Goal: Check status: Check status

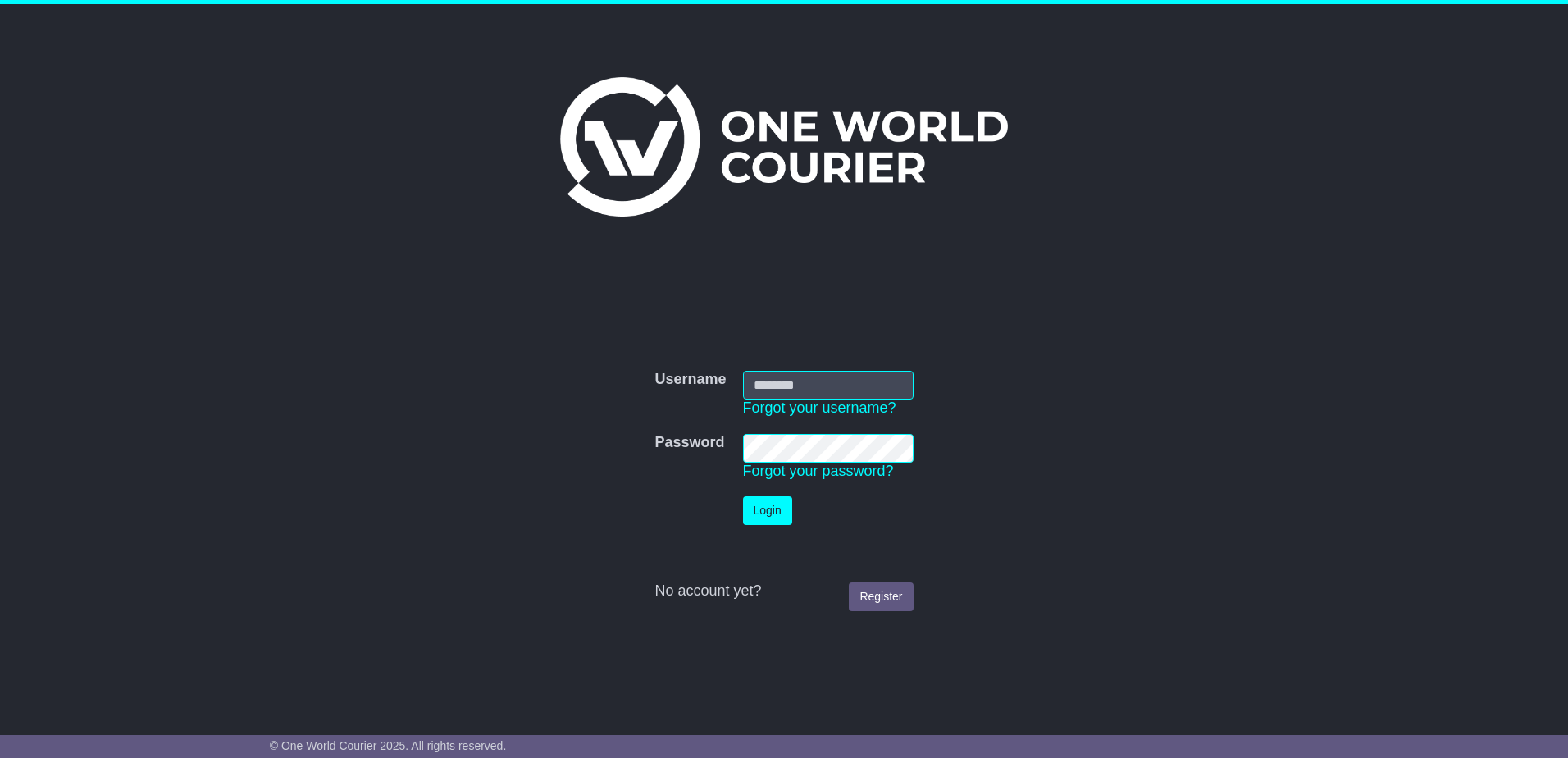
type input "**********"
click at [775, 515] on button "Login" at bounding box center [768, 510] width 49 height 28
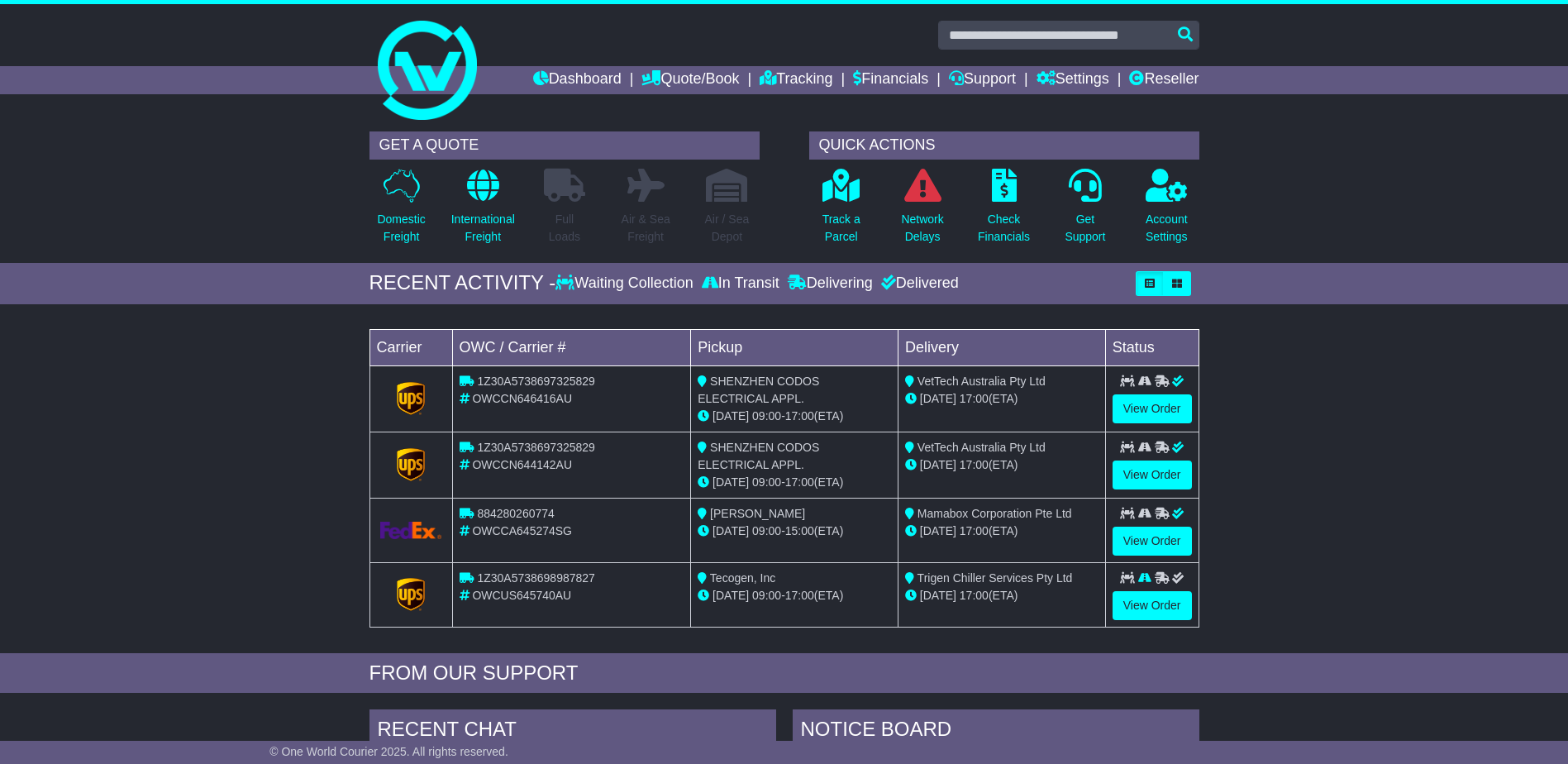
click at [1132, 385] on icon at bounding box center [1127, 380] width 15 height 11
click at [1158, 405] on link "View Order" at bounding box center [1152, 408] width 79 height 29
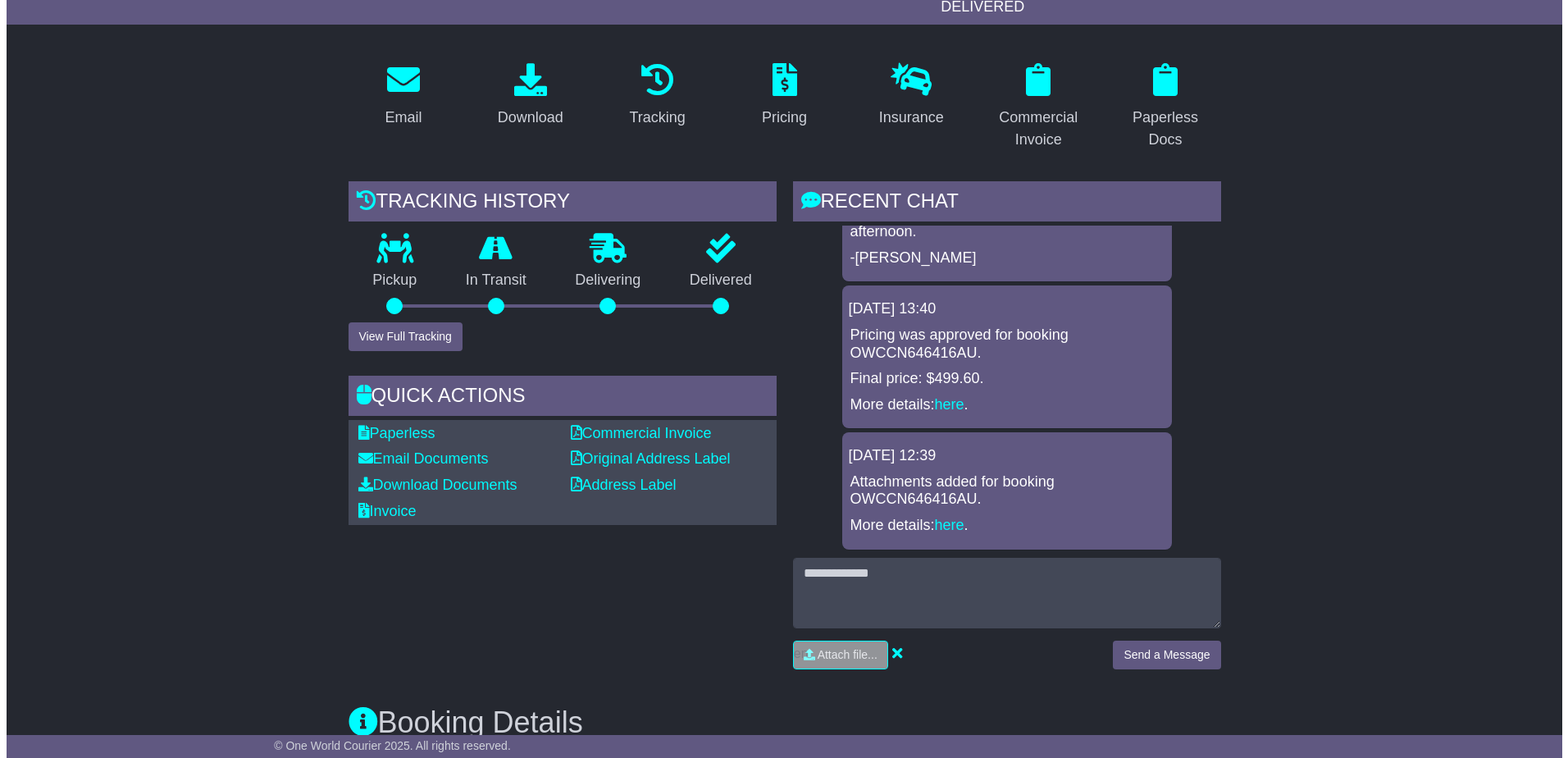
scroll to position [246, 0]
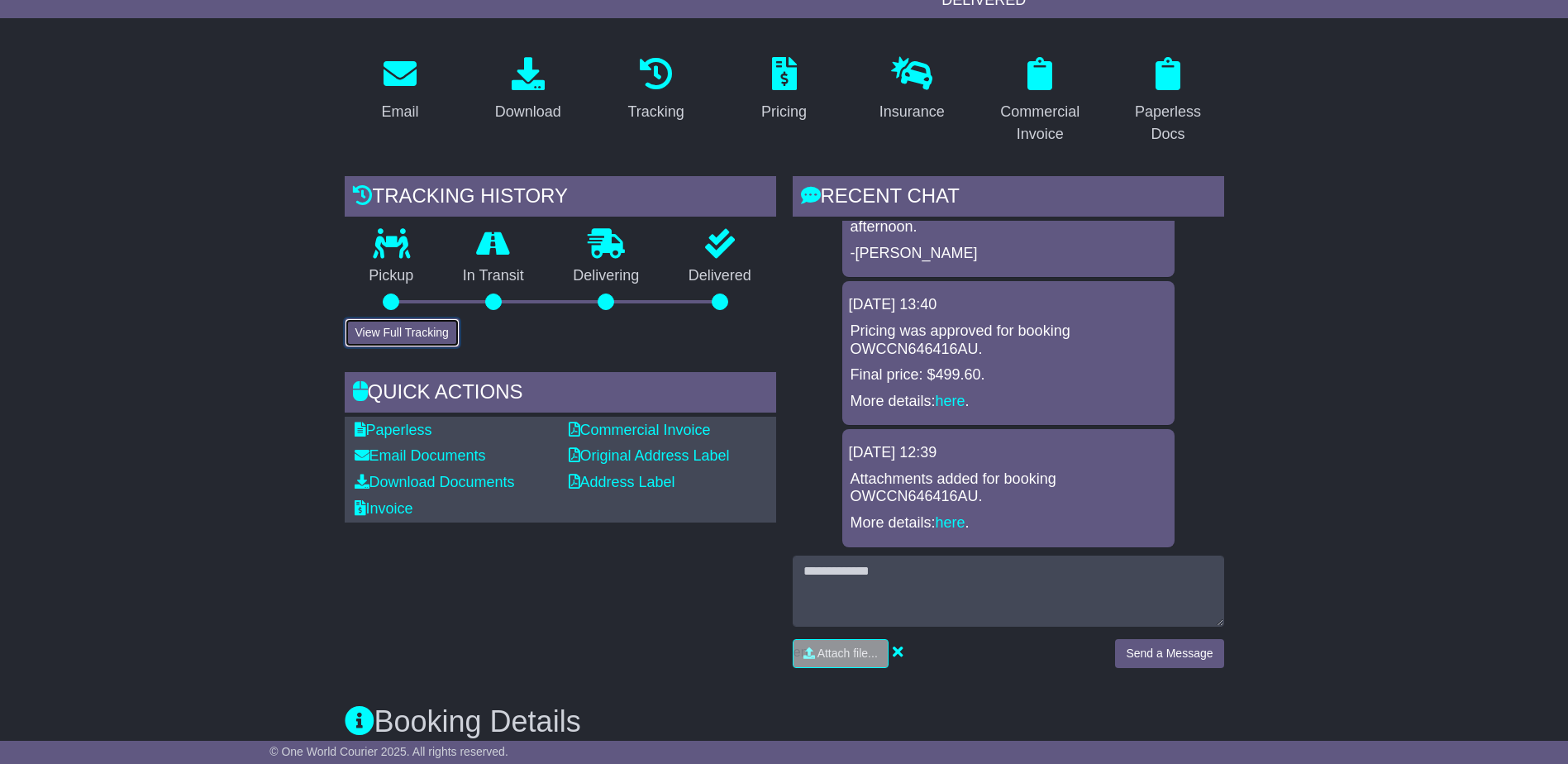
click at [388, 338] on button "View Full Tracking" at bounding box center [402, 332] width 115 height 29
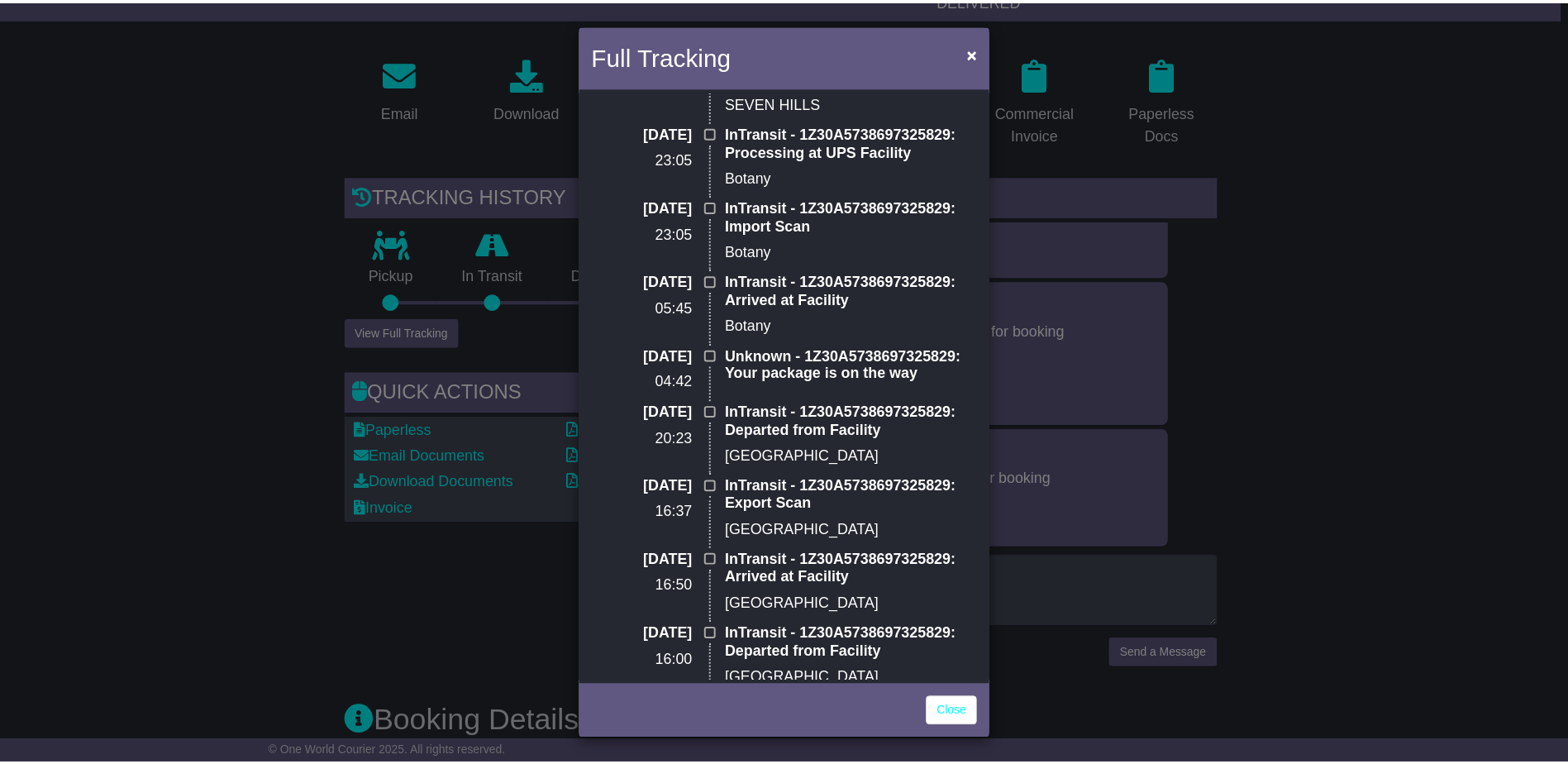
scroll to position [0, 0]
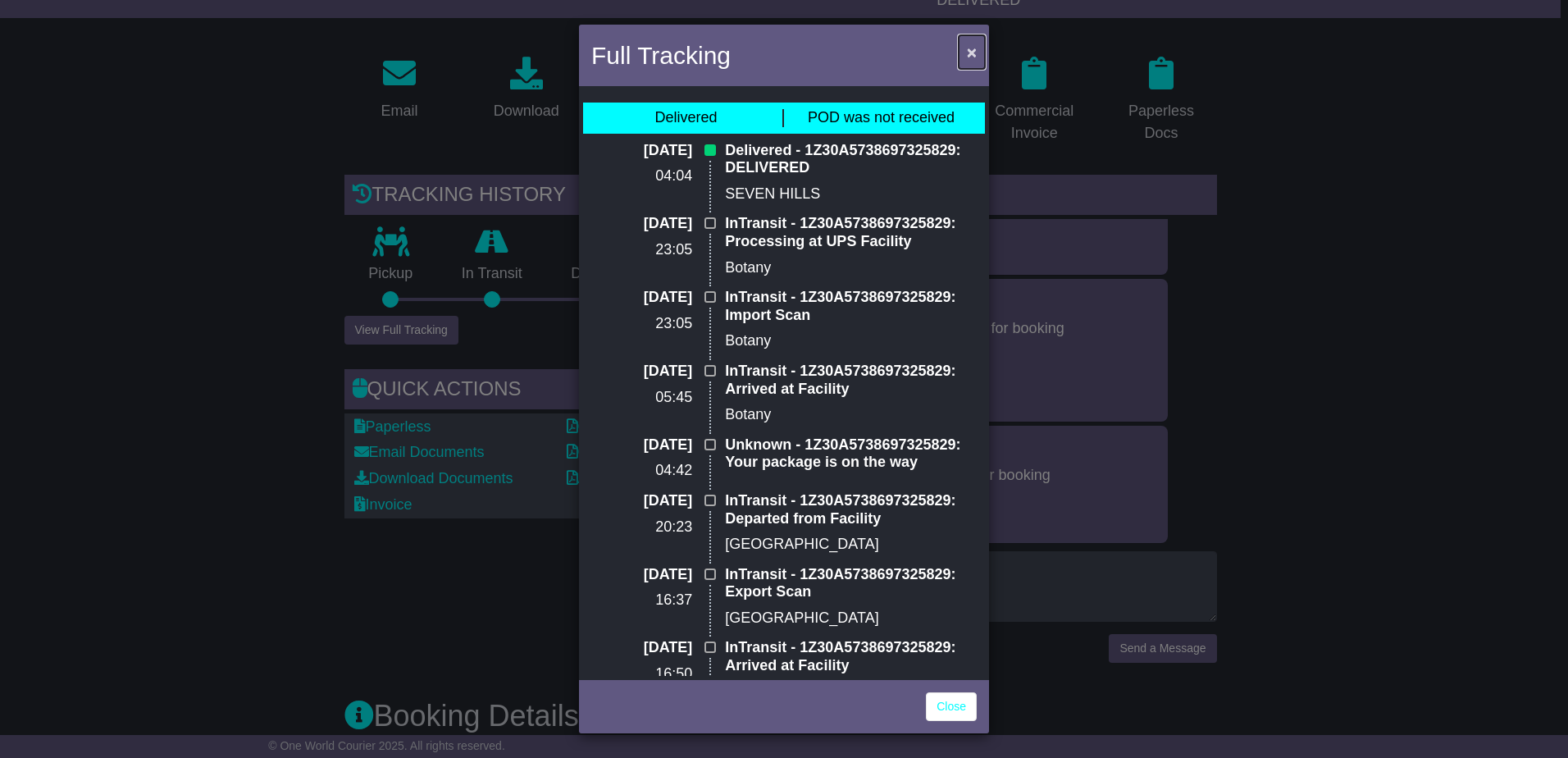
click at [983, 44] on button "×" at bounding box center [971, 52] width 26 height 34
